Goal: Information Seeking & Learning: Check status

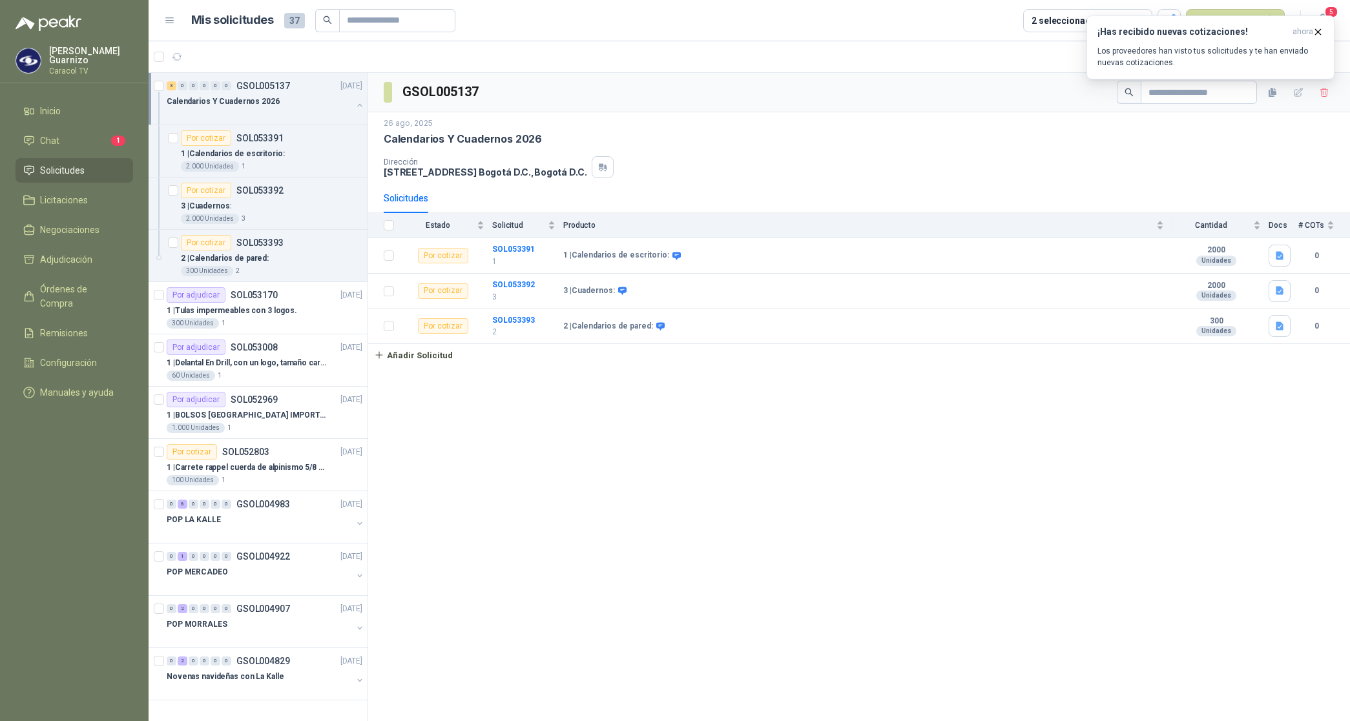
click at [223, 104] on p "Calendarios Y Cuadernos 2026" at bounding box center [223, 102] width 113 height 12
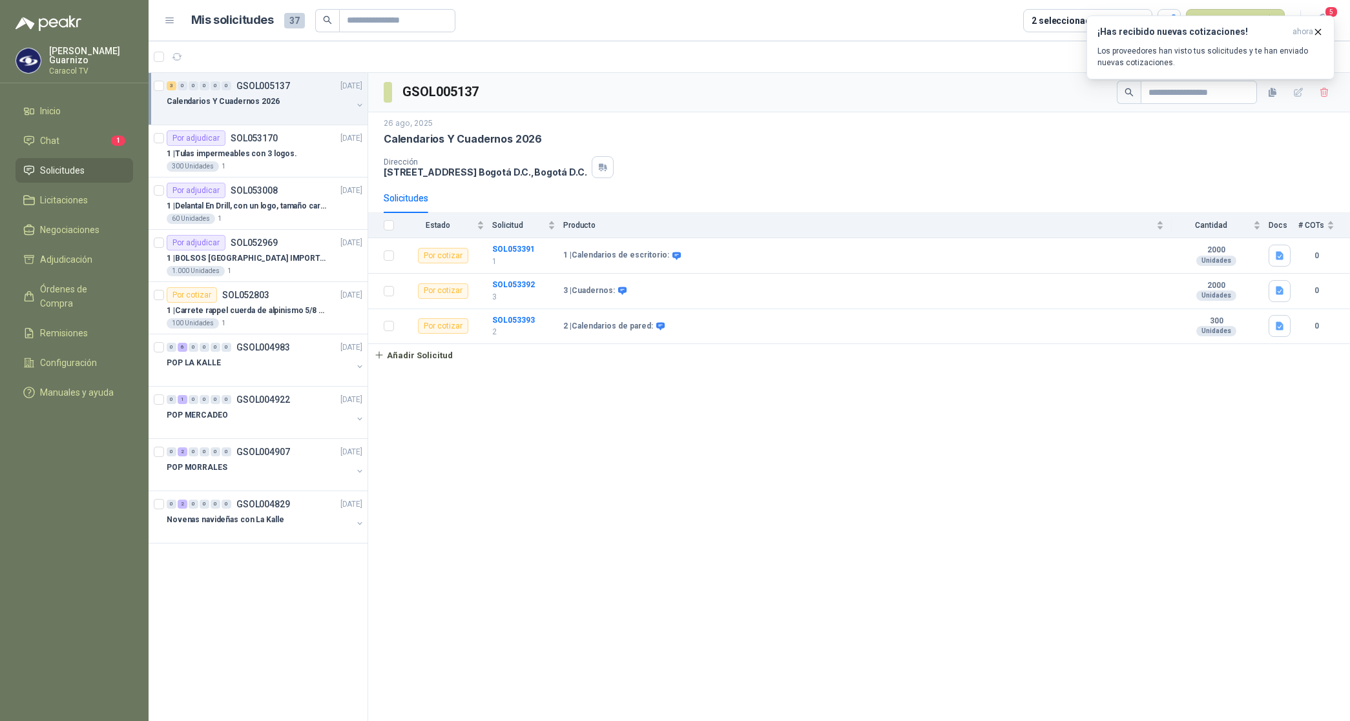
click at [223, 102] on p "Calendarios Y Cuadernos 2026" at bounding box center [223, 102] width 113 height 12
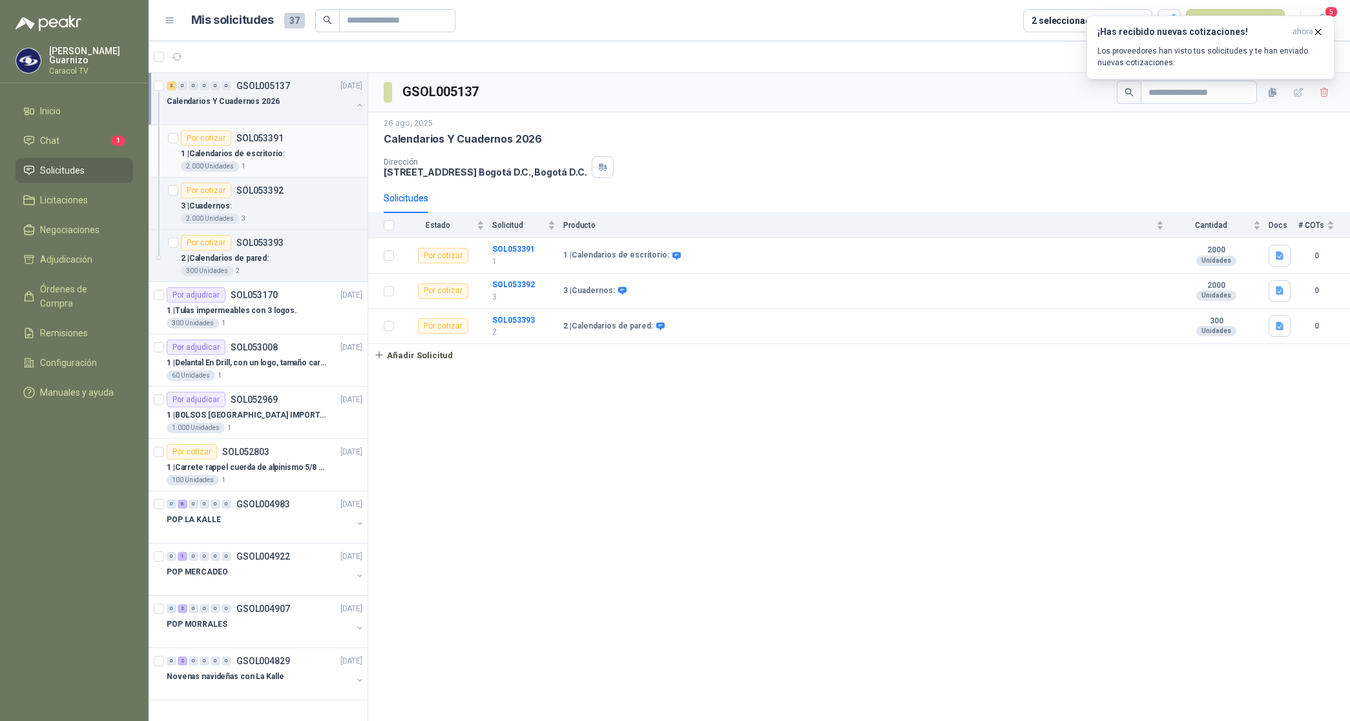
click at [262, 155] on p "1 | Calendarios de escritorio:" at bounding box center [233, 154] width 104 height 12
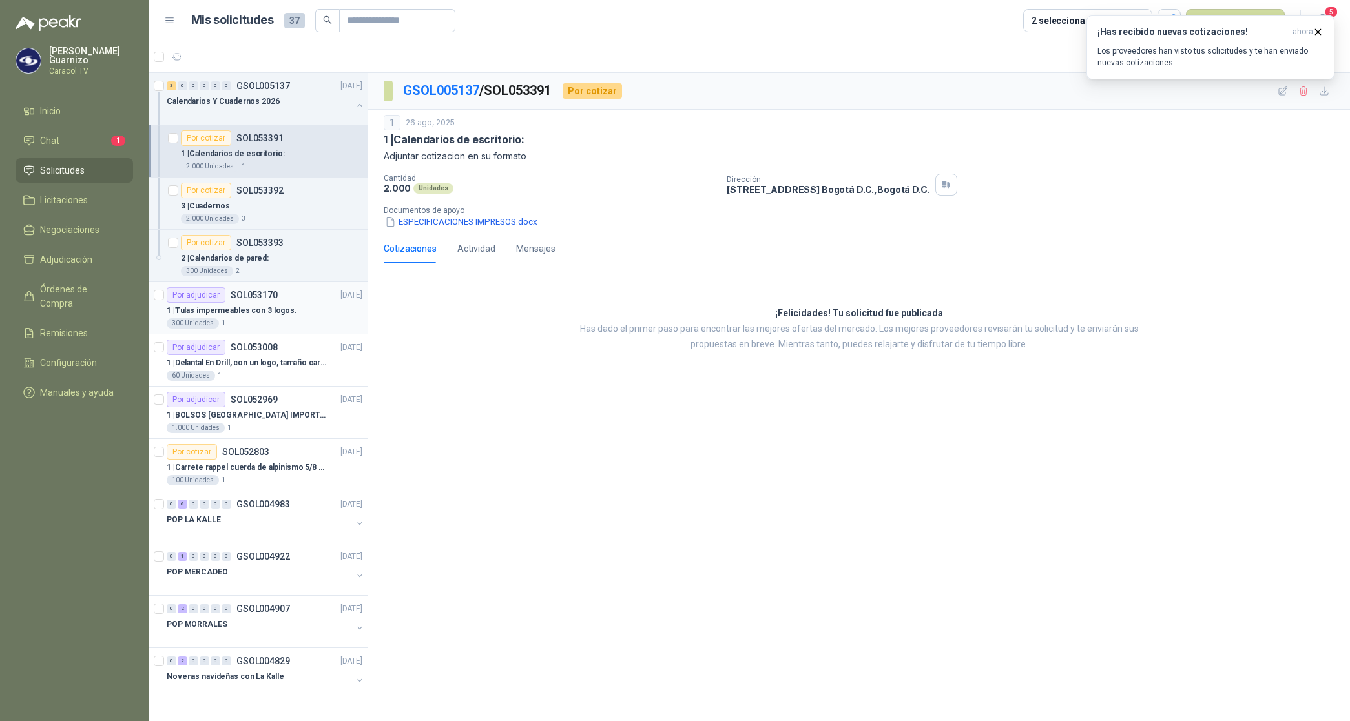
click at [233, 314] on p "1 | Tulas impermeables con 3 logos." at bounding box center [232, 311] width 130 height 12
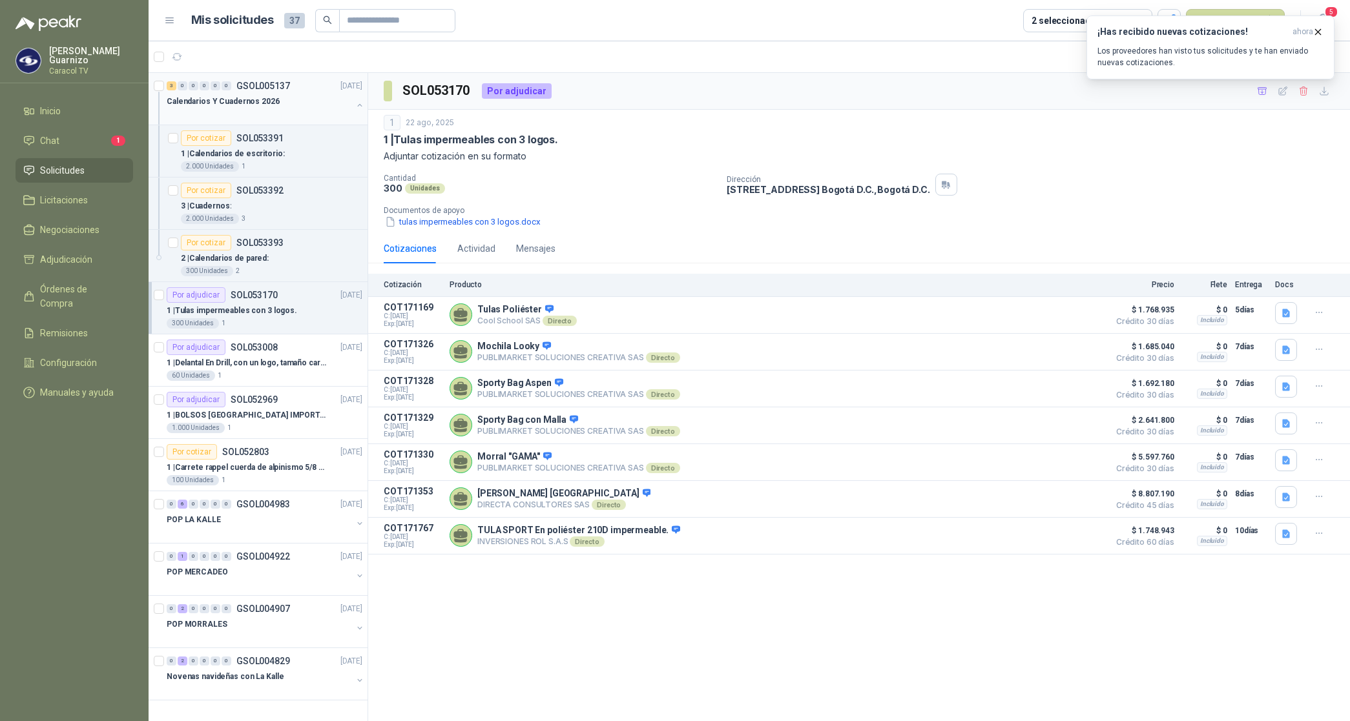
click at [249, 104] on p "Calendarios Y Cuadernos 2026" at bounding box center [223, 102] width 113 height 12
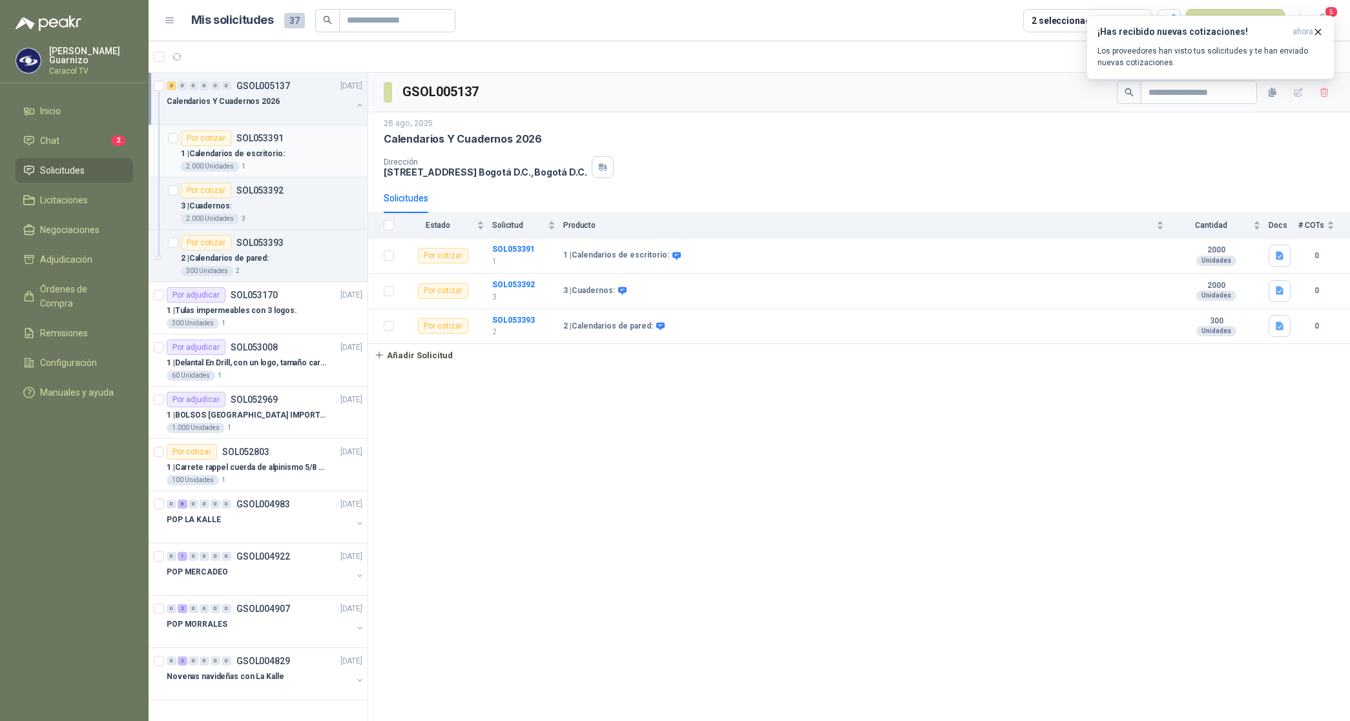
click at [267, 139] on p "SOL053391" at bounding box center [259, 138] width 47 height 9
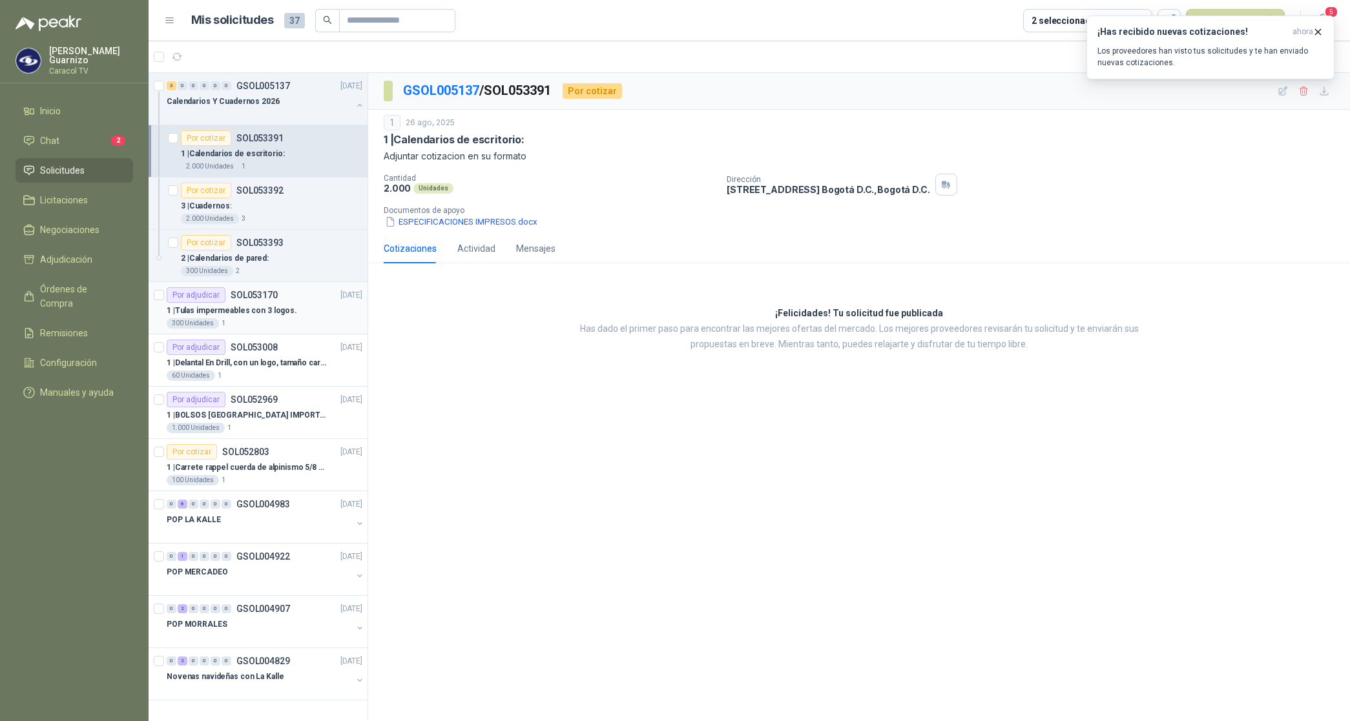
click at [247, 317] on div "1 | Tulas impermeables con 3 logos." at bounding box center [265, 310] width 196 height 15
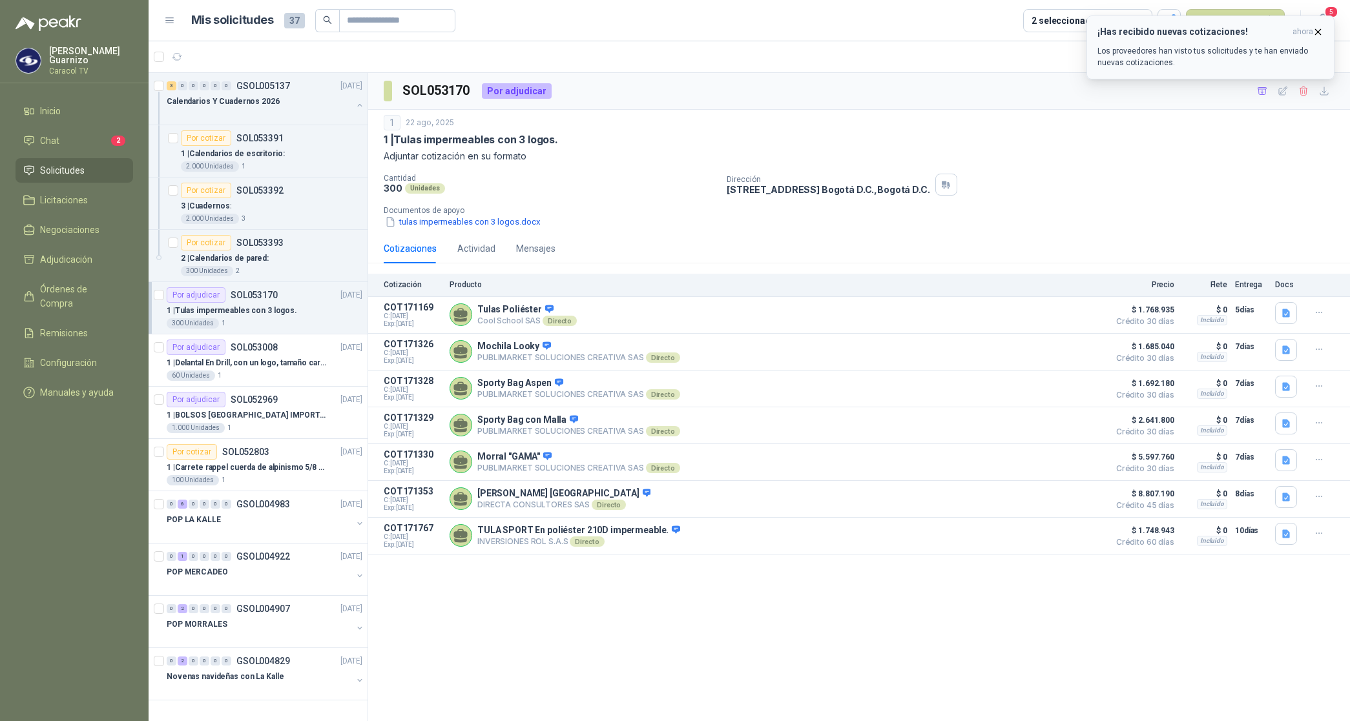
click at [1319, 33] on icon "button" at bounding box center [1317, 31] width 11 height 11
click at [256, 102] on p "Calendarios Y Cuadernos 2026" at bounding box center [223, 102] width 113 height 12
